Goal: Transaction & Acquisition: Purchase product/service

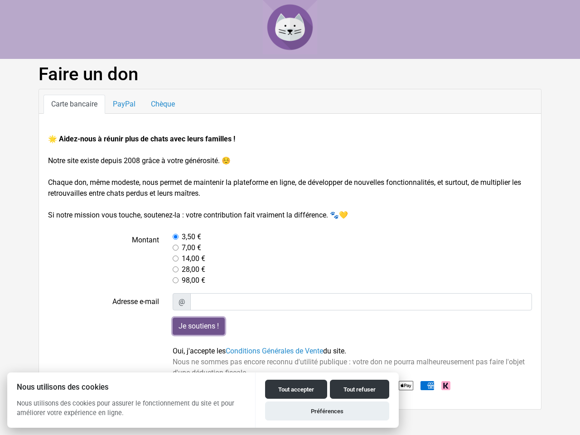
click at [198, 326] on input "Je soutiens !" at bounding box center [199, 325] width 52 height 17
click at [296, 389] on button "Tout accepter" at bounding box center [296, 388] width 62 height 19
click at [359, 389] on button "Tout refuser" at bounding box center [359, 388] width 59 height 19
click at [327, 411] on button "Préférences" at bounding box center [327, 410] width 124 height 19
